Goal: Task Accomplishment & Management: Manage account settings

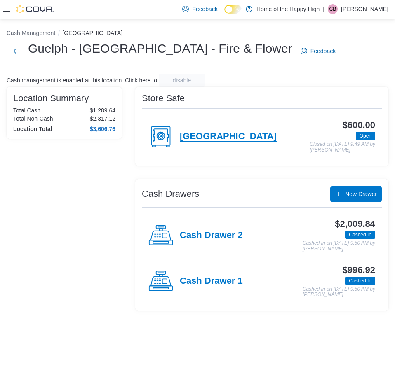
click at [277, 142] on h4 "Guelph - Stone Square Centre" at bounding box center [228, 137] width 97 height 11
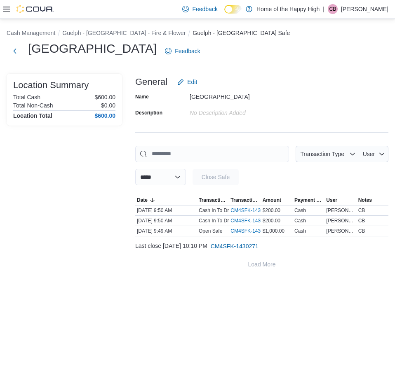
click at [362, 5] on p "[PERSON_NAME]" at bounding box center [364, 9] width 47 height 10
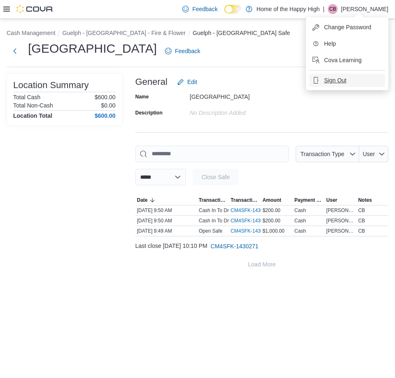
click at [339, 84] on span "Sign Out" at bounding box center [335, 80] width 22 height 8
